Goal: Transaction & Acquisition: Purchase product/service

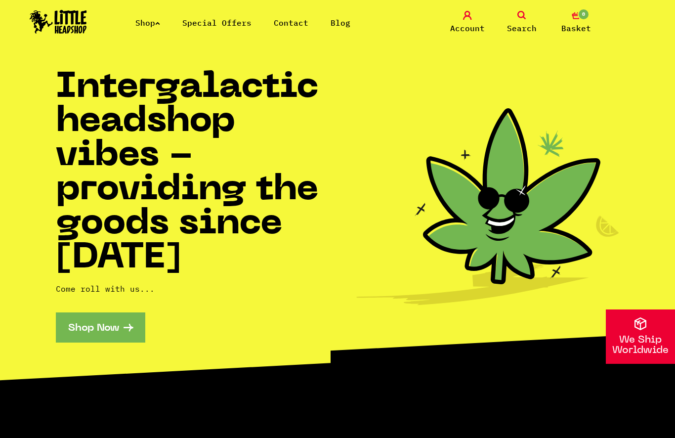
click at [147, 24] on link "Shop" at bounding box center [147, 23] width 25 height 10
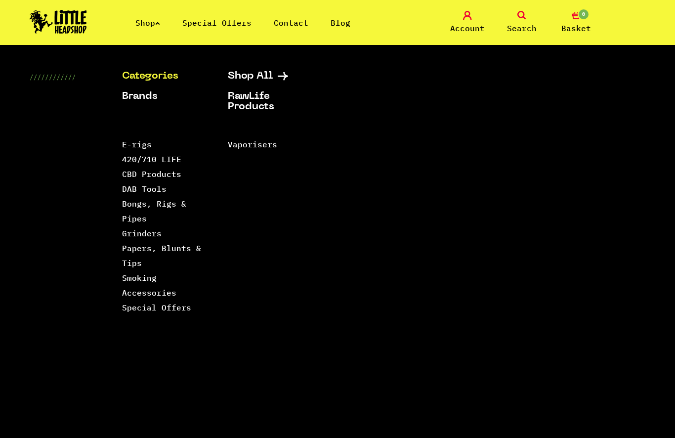
click at [135, 294] on link "Smoking Accessories" at bounding box center [149, 285] width 54 height 25
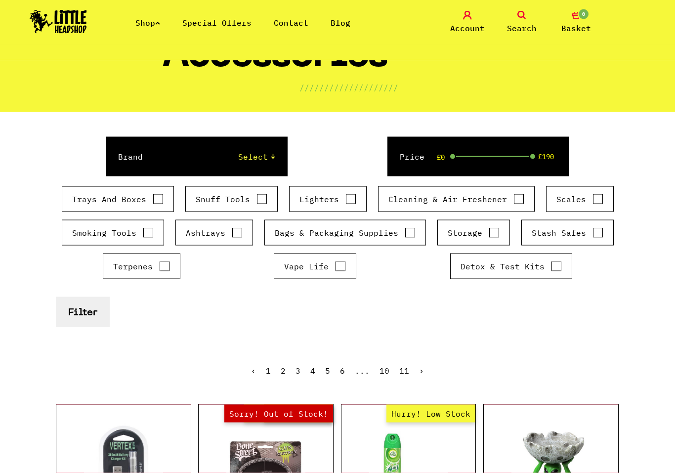
scroll to position [82, 0]
click at [489, 229] on input "Storage" at bounding box center [494, 232] width 11 height 10
checkbox input "true"
click at [135, 202] on label "Trays And Boxes" at bounding box center [117, 199] width 91 height 12
click at [153, 202] on input "Trays And Boxes" at bounding box center [158, 199] width 11 height 10
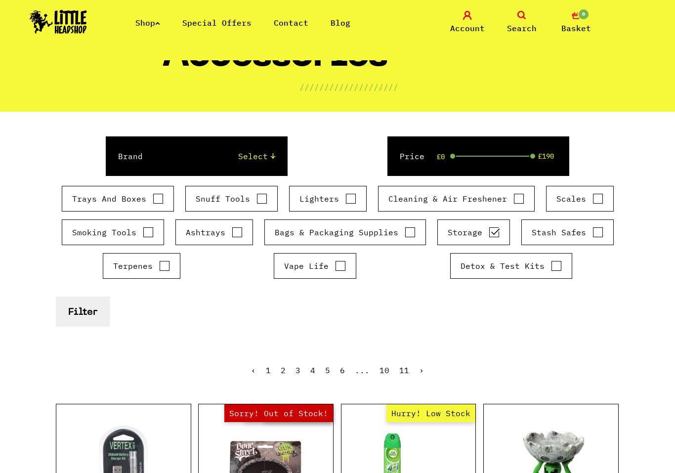
checkbox input "true"
click at [87, 308] on button "Filter" at bounding box center [83, 312] width 54 height 30
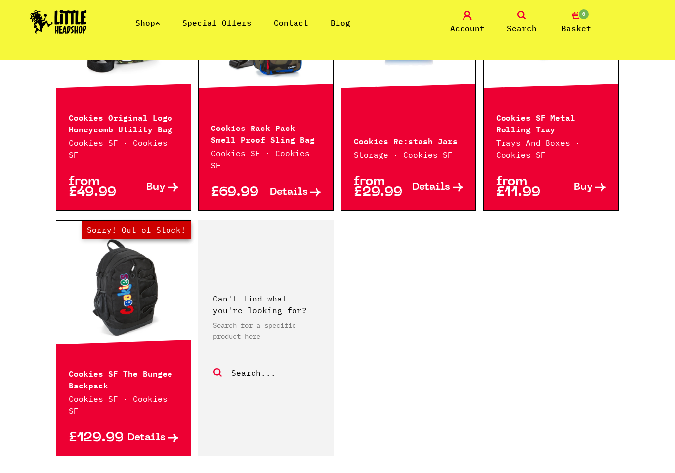
scroll to position [1607, 0]
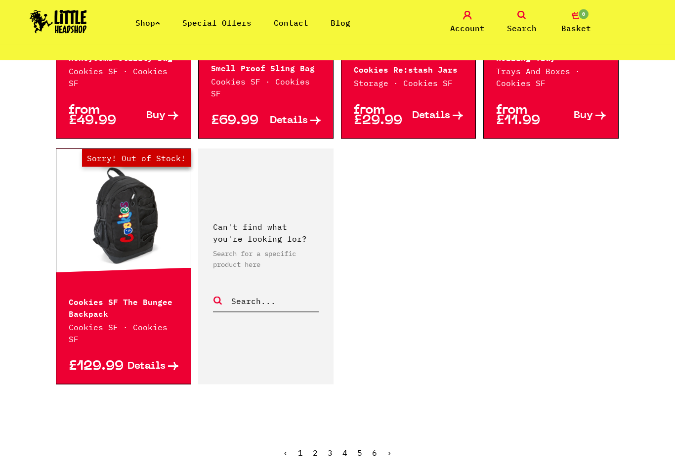
click at [312, 438] on ul "‹ 1 2 3 4 5 6 ›" at bounding box center [338, 460] width 564 height 43
click at [317, 438] on link "2" at bounding box center [315, 453] width 5 height 10
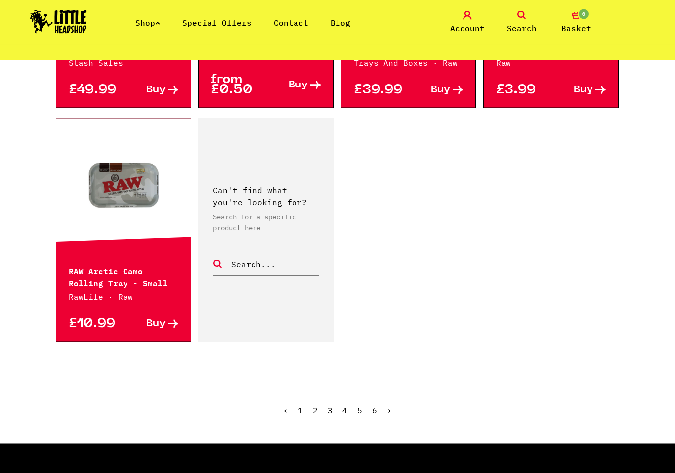
scroll to position [1583, 0]
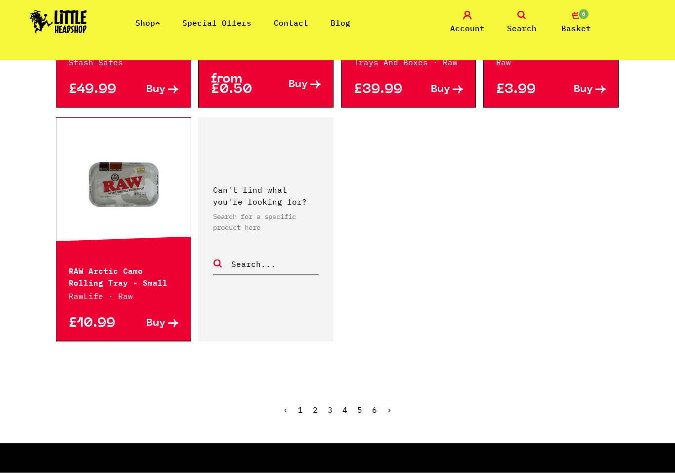
click at [334, 408] on ul "‹ 1 2 3 4 5 6 ›" at bounding box center [338, 417] width 564 height 43
click at [331, 405] on link "3" at bounding box center [330, 410] width 5 height 10
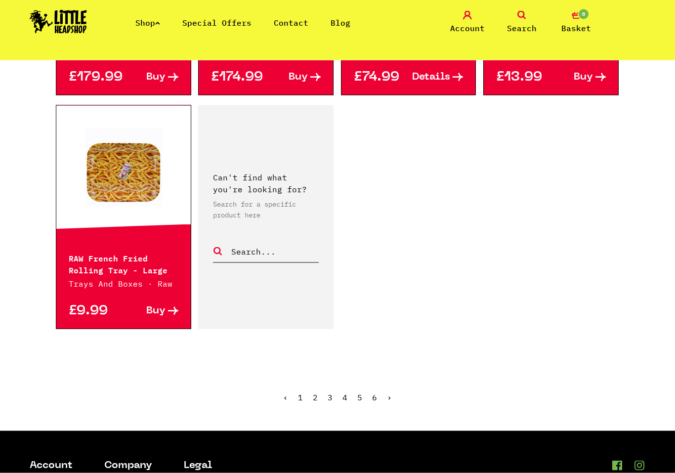
scroll to position [1551, 0]
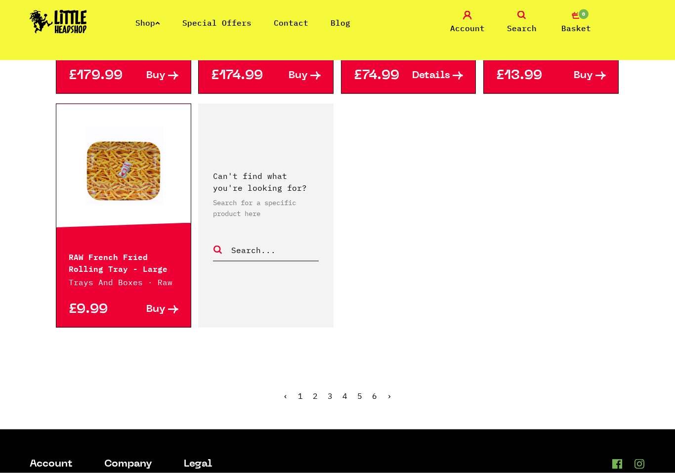
click at [345, 400] on link "4" at bounding box center [345, 396] width 5 height 10
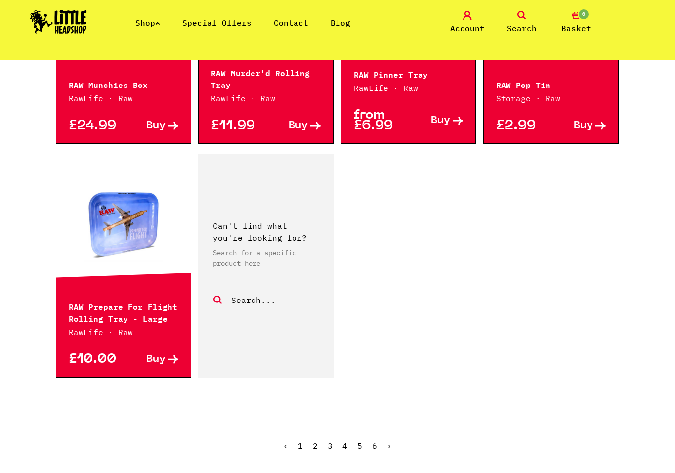
scroll to position [1561, 0]
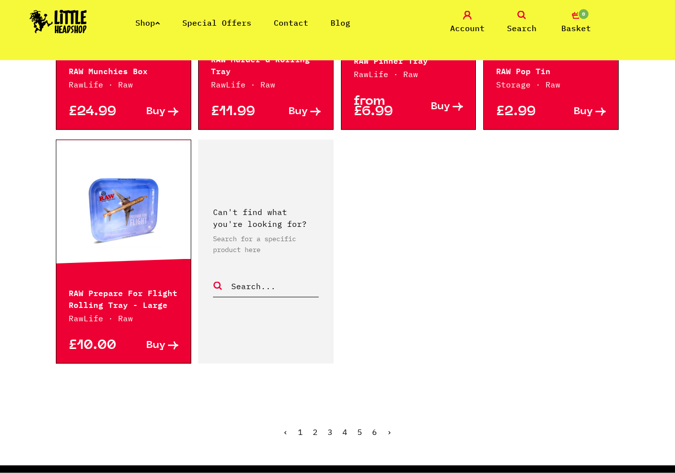
click at [360, 436] on link "5" at bounding box center [360, 432] width 5 height 10
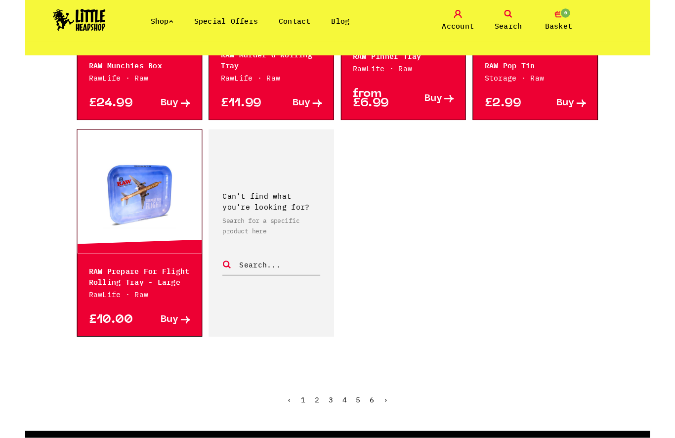
scroll to position [1562, 0]
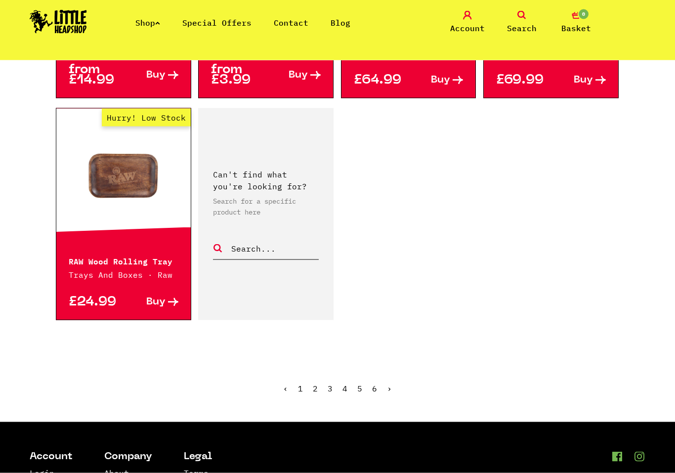
scroll to position [1692, 0]
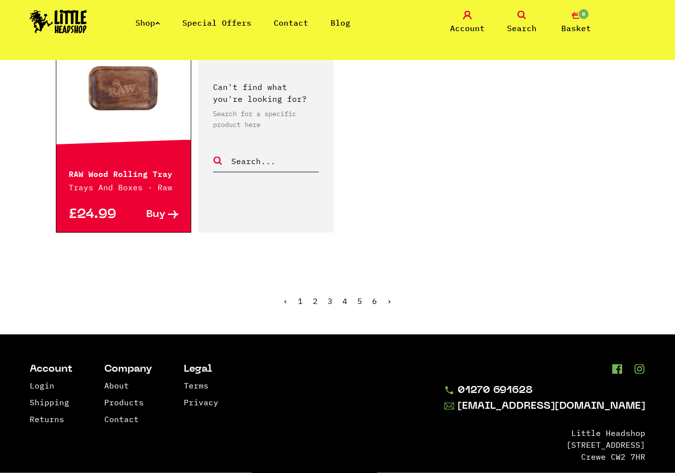
click at [361, 304] on span "5" at bounding box center [360, 301] width 5 height 10
click at [375, 305] on link "6" at bounding box center [374, 301] width 5 height 10
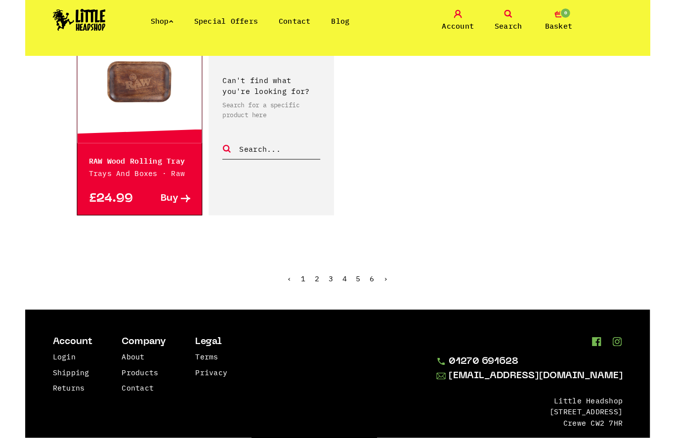
scroll to position [1693, 0]
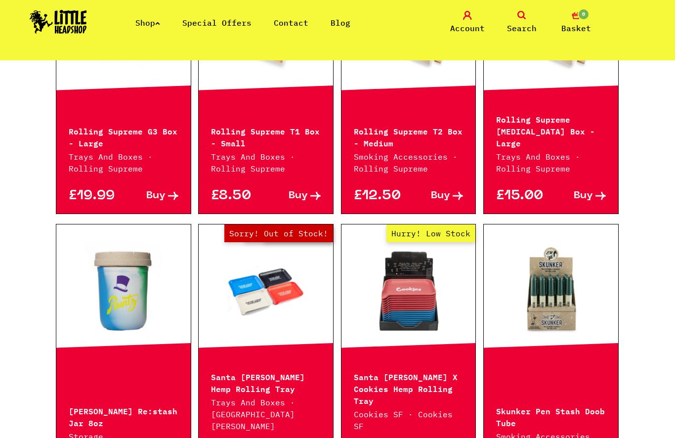
scroll to position [1007, 0]
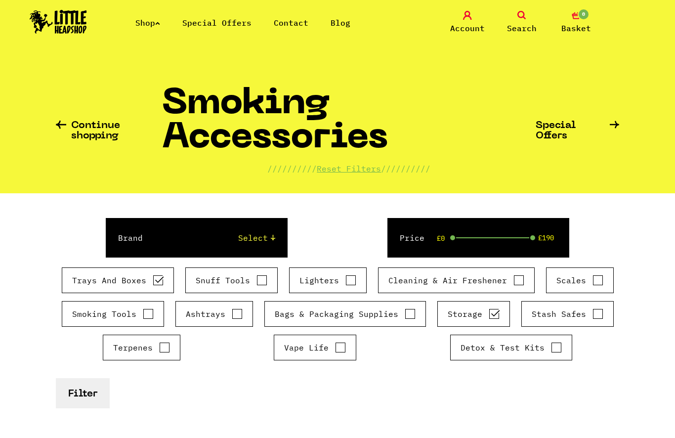
scroll to position [1552, 0]
